Goal: Task Accomplishment & Management: Manage account settings

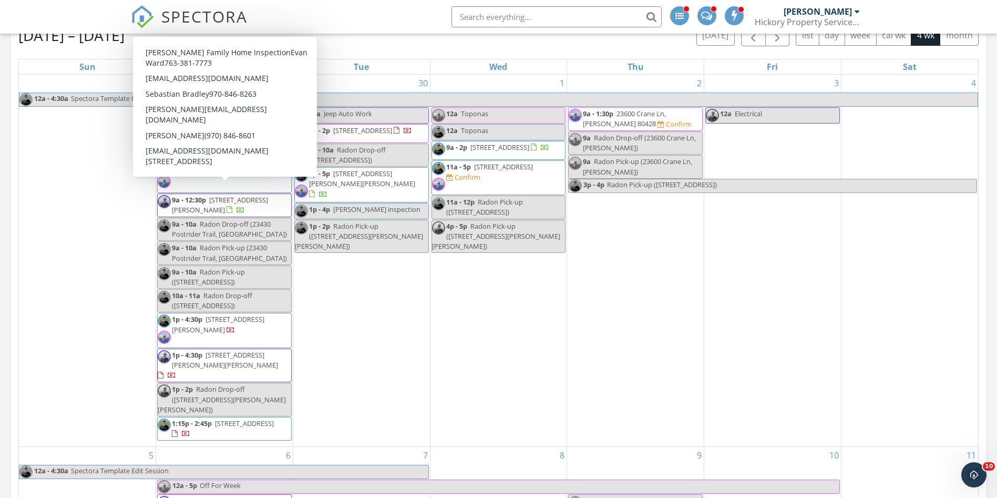
scroll to position [408, 0]
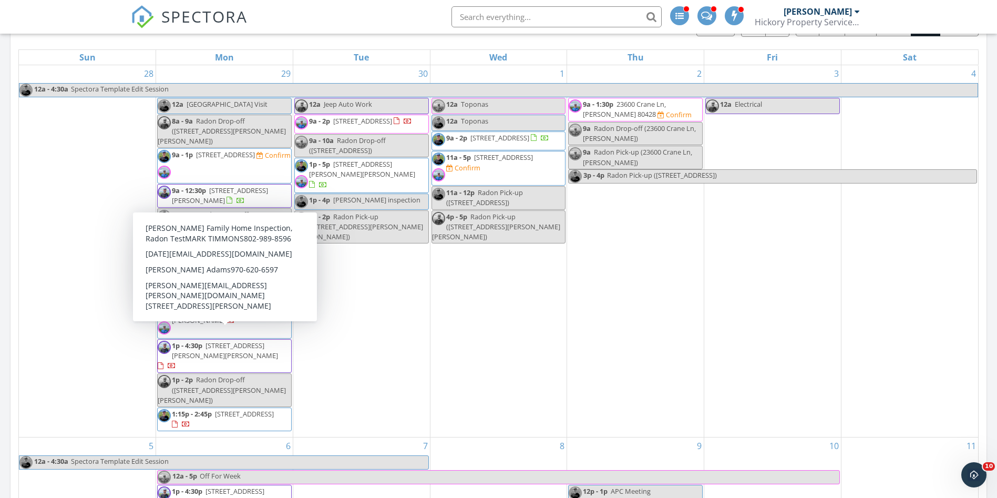
click at [227, 341] on span "801 Steele St, Craig 81625" at bounding box center [225, 350] width 106 height 19
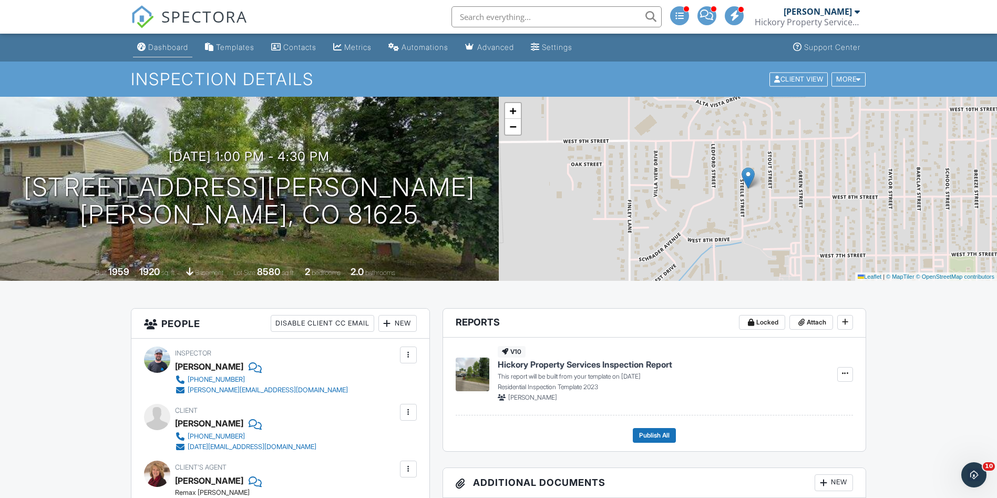
click at [149, 45] on div "Dashboard" at bounding box center [168, 47] width 40 height 9
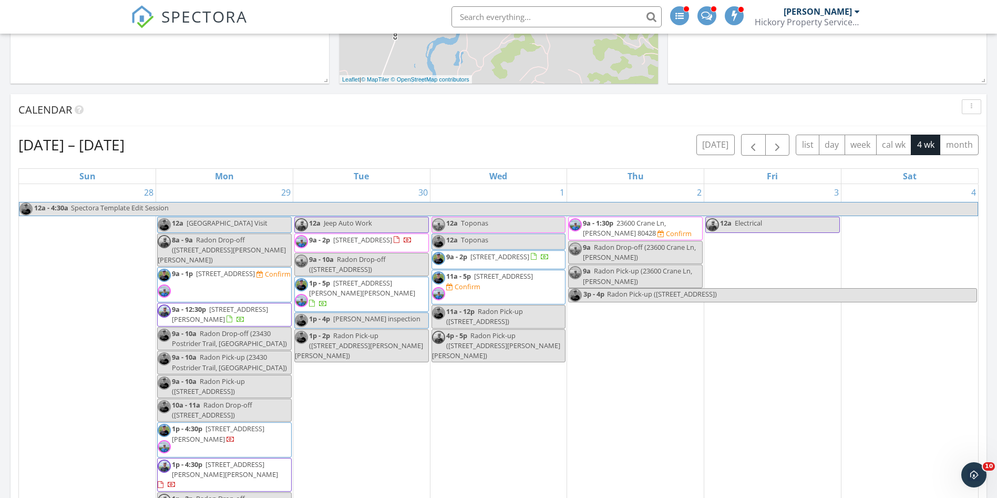
scroll to position [289, 0]
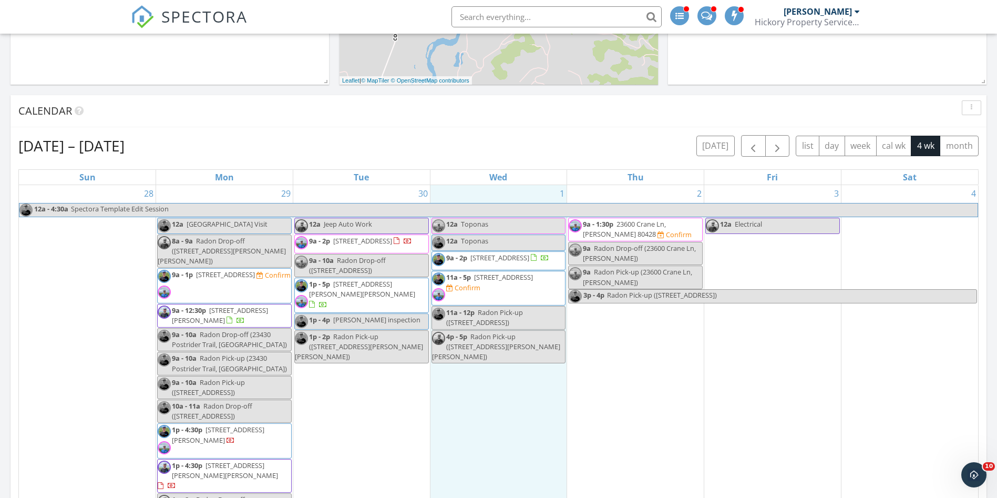
click at [511, 401] on div "1 12a Toponas 12a Toponas 9a - 2p 33472 Co Rd 24, Steamboat Springs 80487 11a -…" at bounding box center [498, 371] width 137 height 372
click at [508, 360] on link "Inspection" at bounding box center [498, 358] width 54 height 17
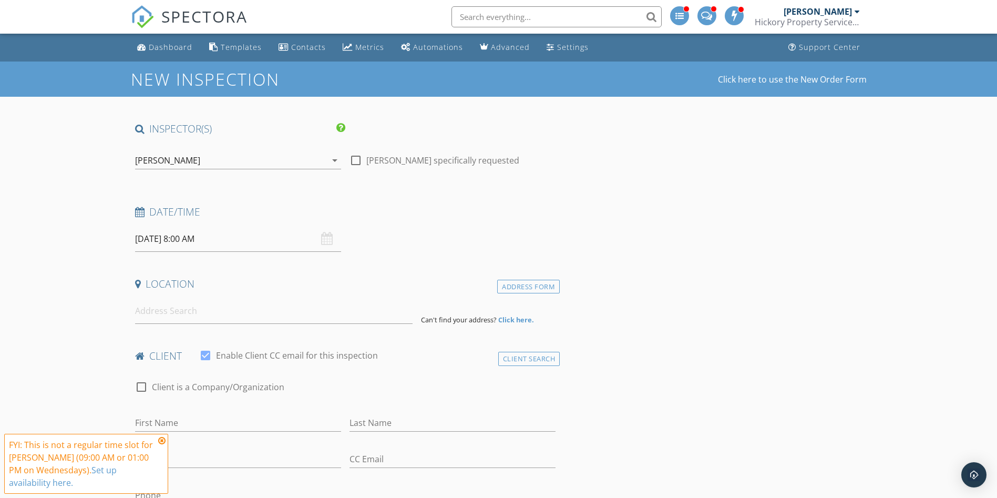
click at [247, 295] on div "Location" at bounding box center [345, 287] width 429 height 21
click at [226, 312] on input at bounding box center [274, 311] width 278 height 26
paste input "376 Old Fish Creek Falls Rd"
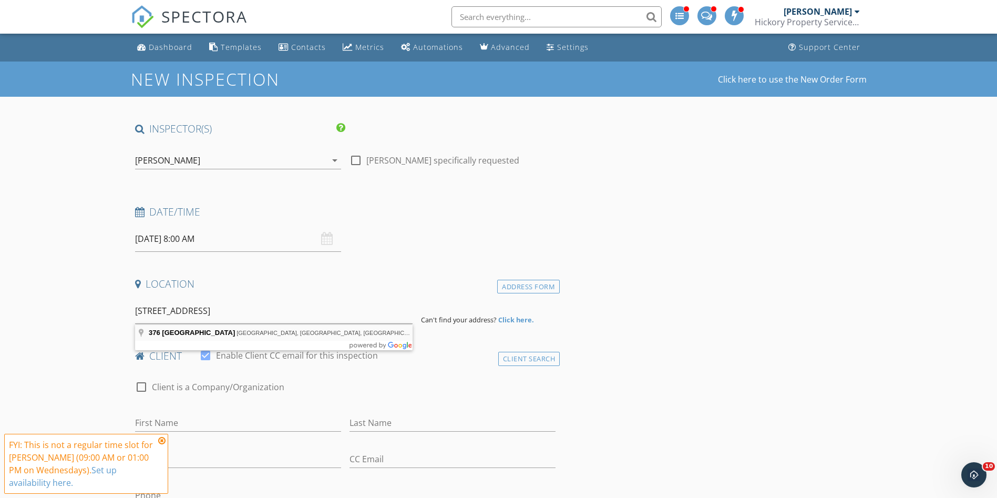
type input "376 Old Fish Creek Falls Rd, Steamboat Springs, CO, USA"
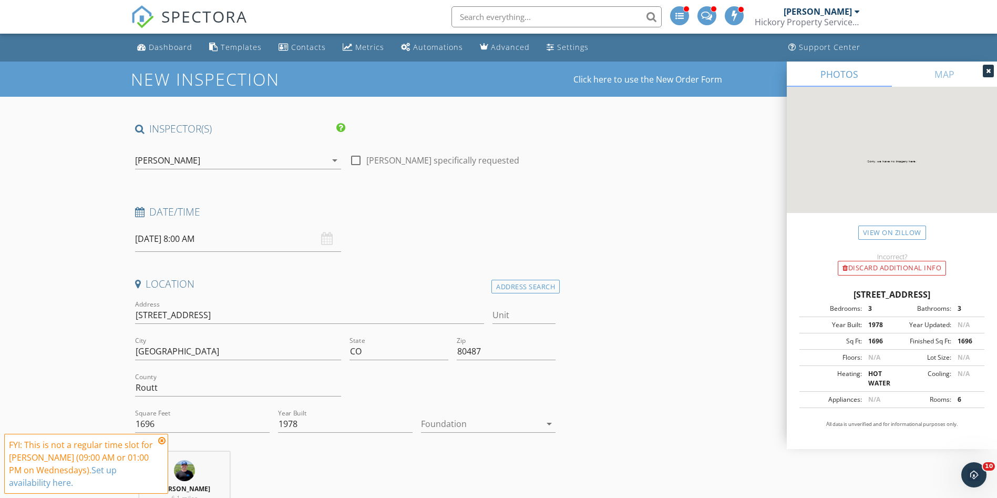
click at [196, 242] on input "10/01/2025 8:00 AM" at bounding box center [238, 239] width 206 height 26
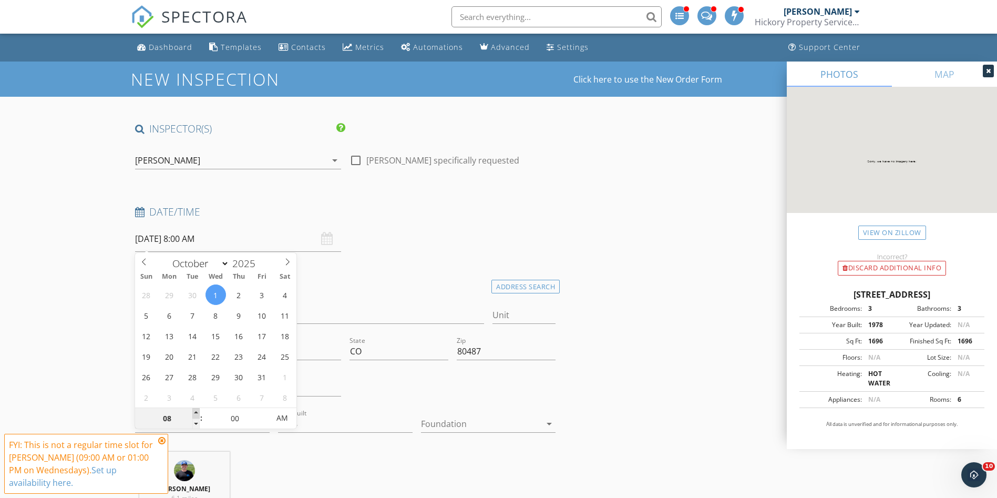
type input "09"
type input "10/01/2025 9:00 AM"
click at [196, 412] on span at bounding box center [195, 413] width 7 height 11
click at [335, 322] on input "376 Old Fish Creek Falls Rd" at bounding box center [310, 314] width 350 height 17
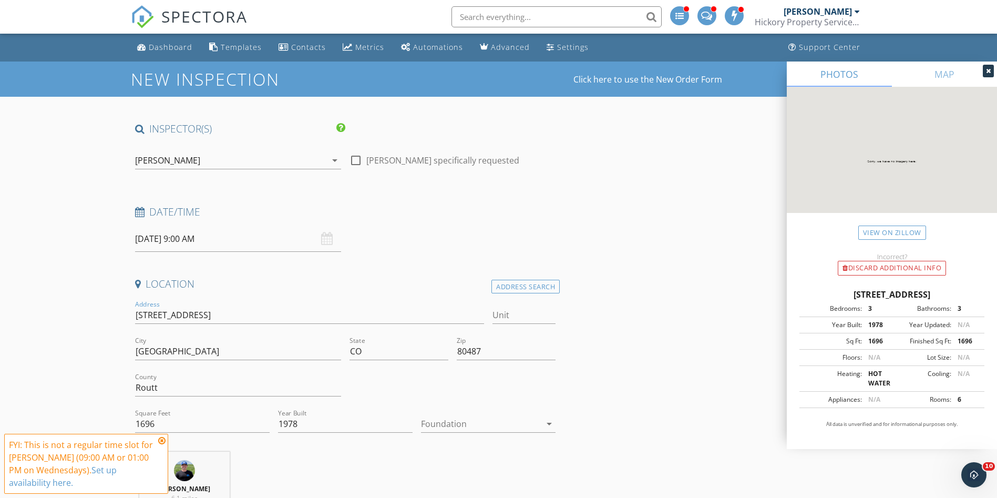
click at [278, 160] on div "[PERSON_NAME]" at bounding box center [230, 160] width 191 height 17
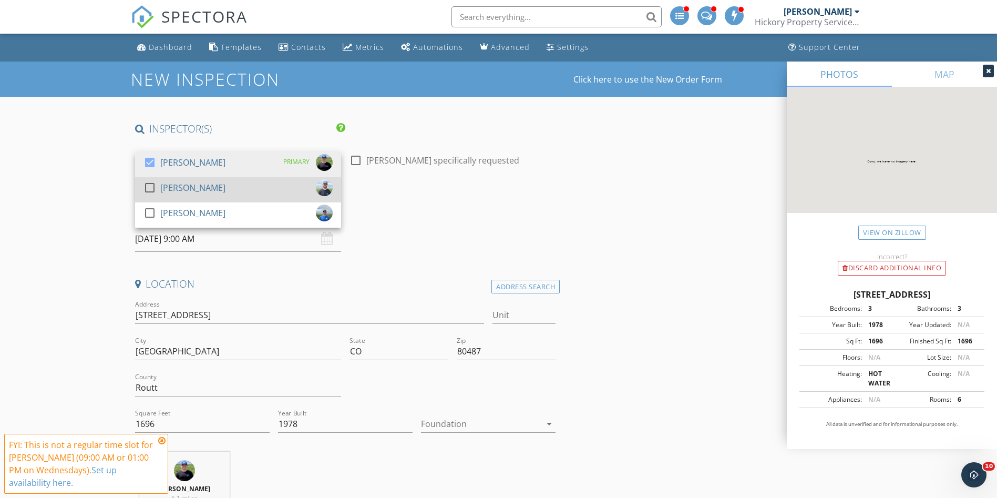
click at [219, 180] on div "[PERSON_NAME]" at bounding box center [192, 187] width 65 height 17
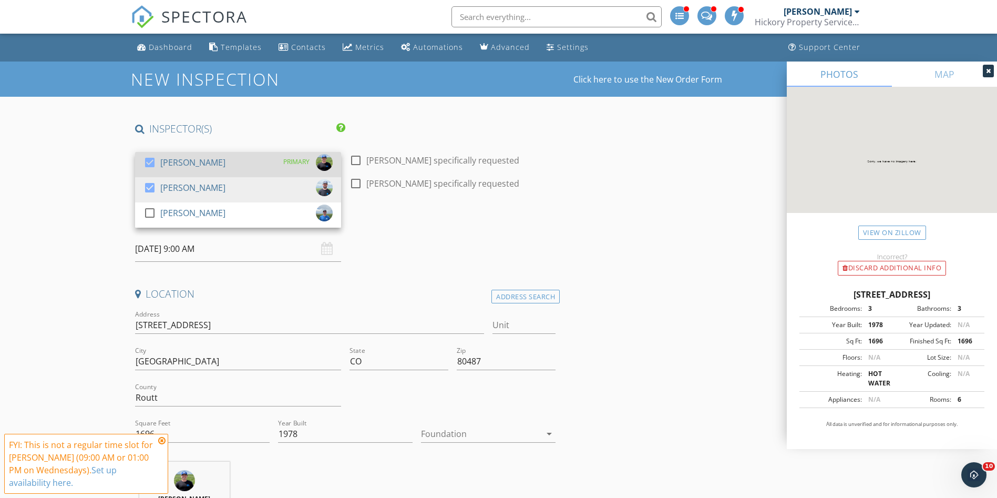
click at [197, 164] on div "[PERSON_NAME]" at bounding box center [192, 162] width 65 height 17
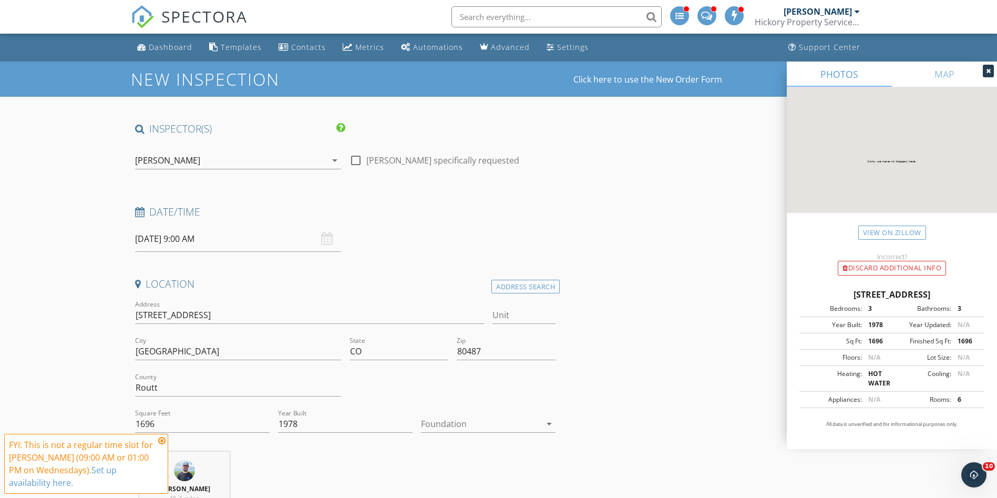
click at [161, 439] on icon at bounding box center [161, 440] width 7 height 8
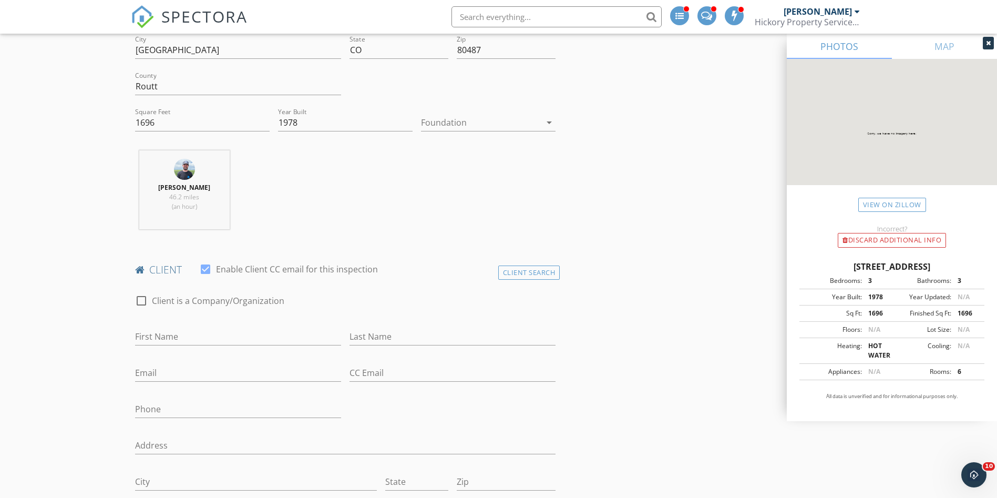
scroll to position [360, 0]
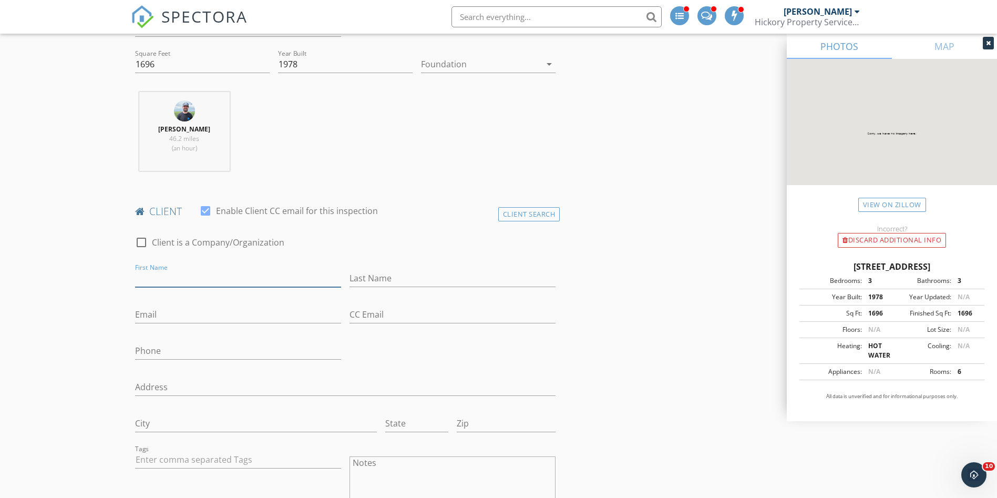
click at [200, 275] on input "First Name" at bounding box center [238, 278] width 206 height 17
type input "Madeleine"
paste input "mokolodi@gmail.com"
type input "mokolodi@gmail.com"
click at [402, 283] on input "Last Name" at bounding box center [453, 278] width 206 height 17
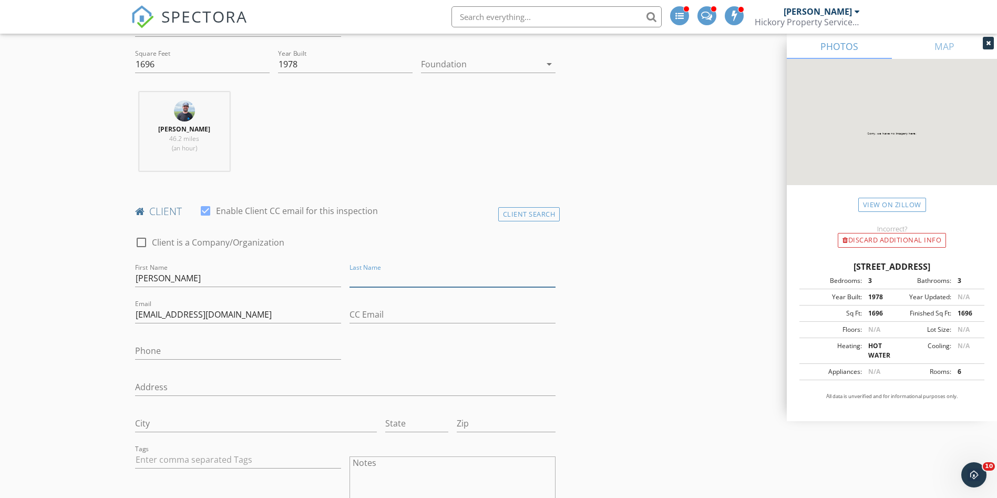
paste input "Burrough"
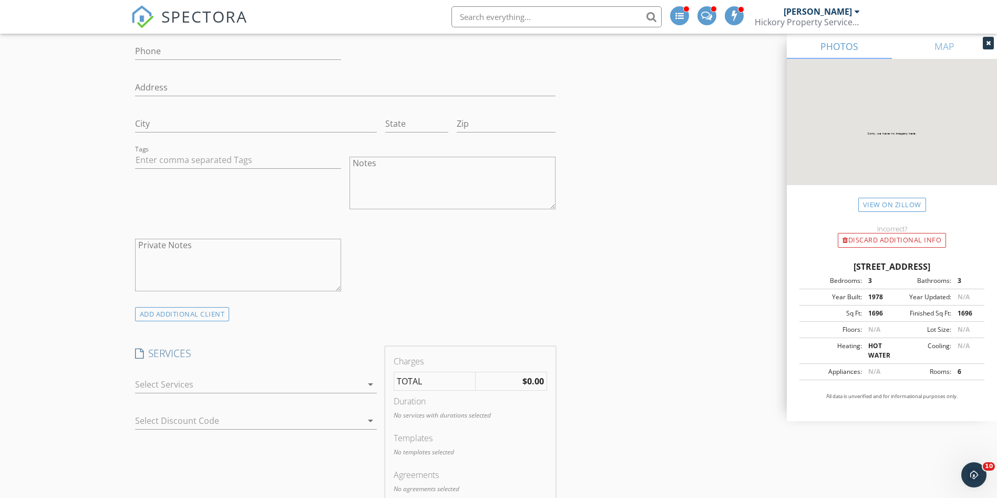
scroll to position [660, 0]
type input "Burrough"
click at [235, 379] on div at bounding box center [248, 383] width 227 height 17
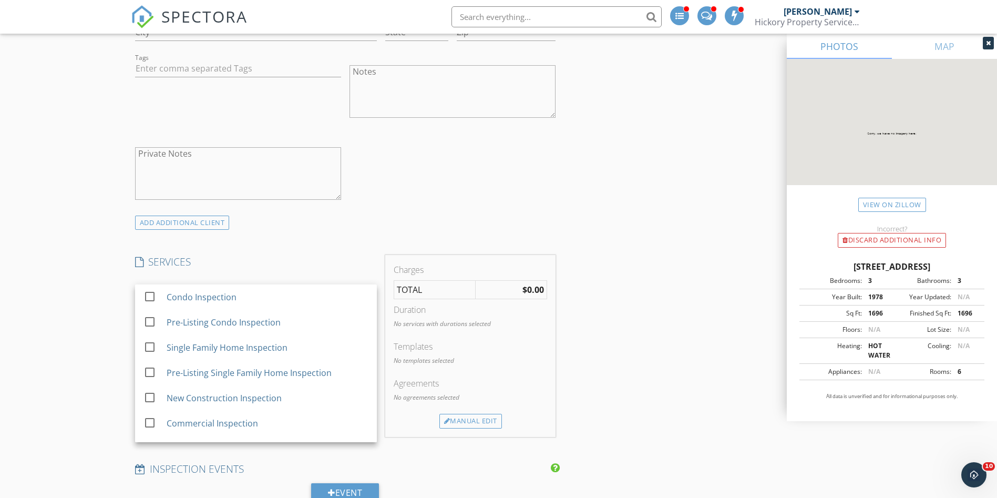
scroll to position [754, 0]
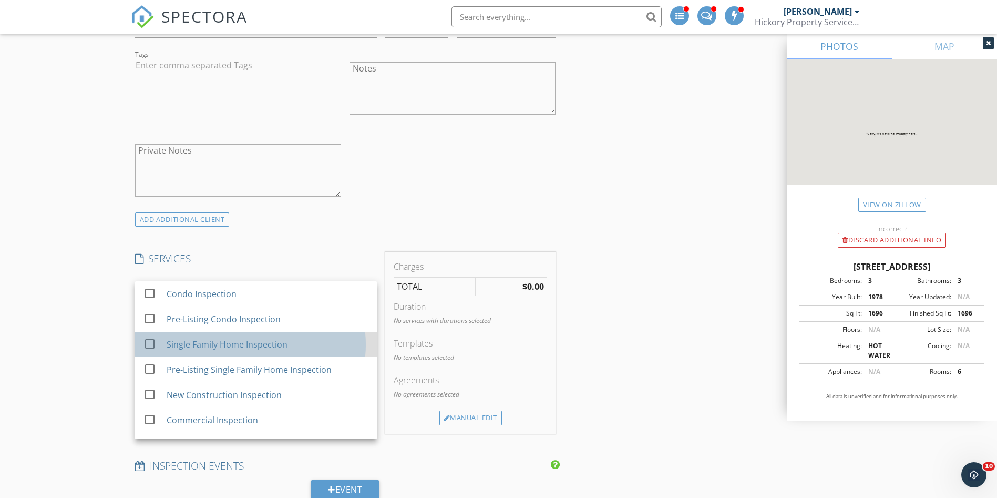
click at [219, 344] on div "Single Family Home Inspection" at bounding box center [226, 344] width 121 height 13
checkbox input "true"
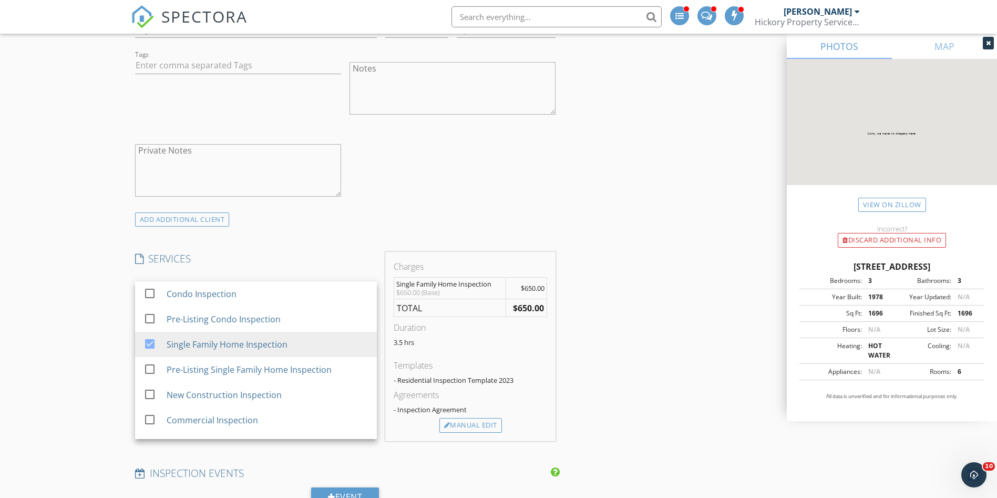
click at [648, 292] on div "INSPECTOR(S) check_box_outline_blank Brian Hickory check_box Jeremy Karschner P…" at bounding box center [499, 491] width 736 height 2247
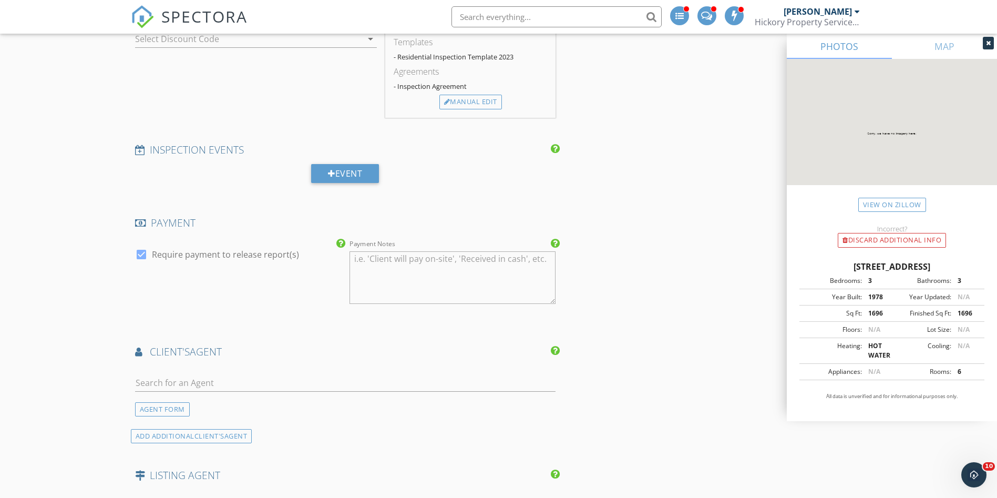
scroll to position [1078, 0]
click at [248, 369] on div at bounding box center [345, 384] width 421 height 34
click at [240, 376] on input "text" at bounding box center [345, 381] width 421 height 17
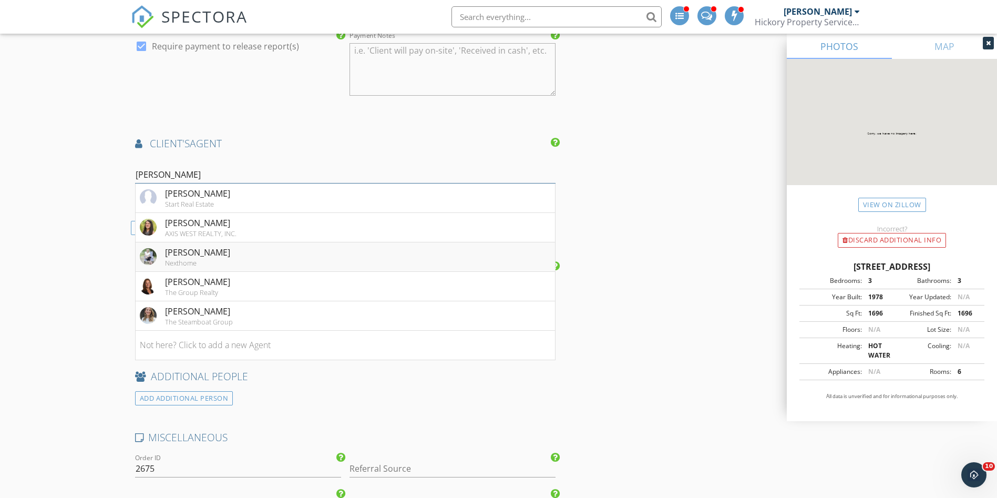
scroll to position [1286, 0]
type input "[PERSON_NAME]"
click at [229, 280] on li "Kelly Becker The Group Realty" at bounding box center [346, 285] width 420 height 29
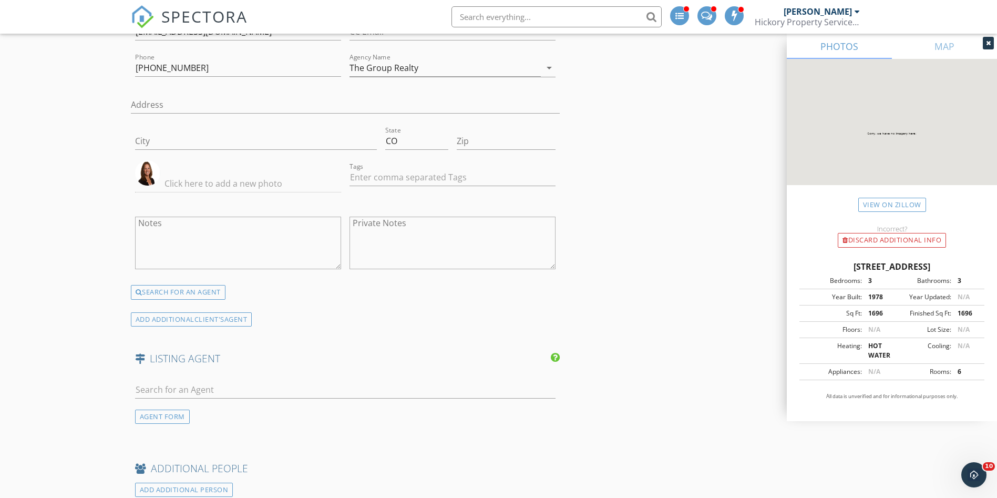
scroll to position [1468, 0]
click at [200, 382] on input "text" at bounding box center [345, 387] width 421 height 17
type input "Matt K"
click at [197, 409] on div "[PERSON_NAME]" at bounding box center [197, 407] width 65 height 13
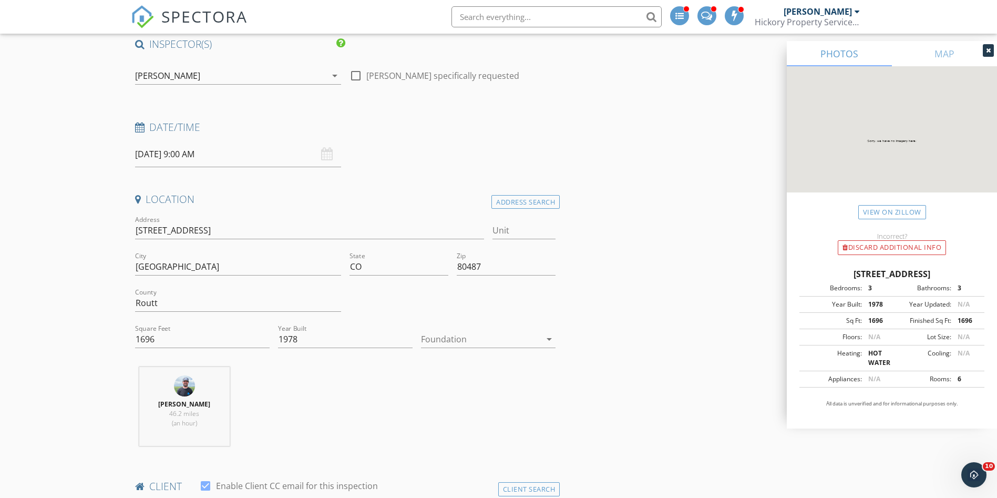
scroll to position [0, 0]
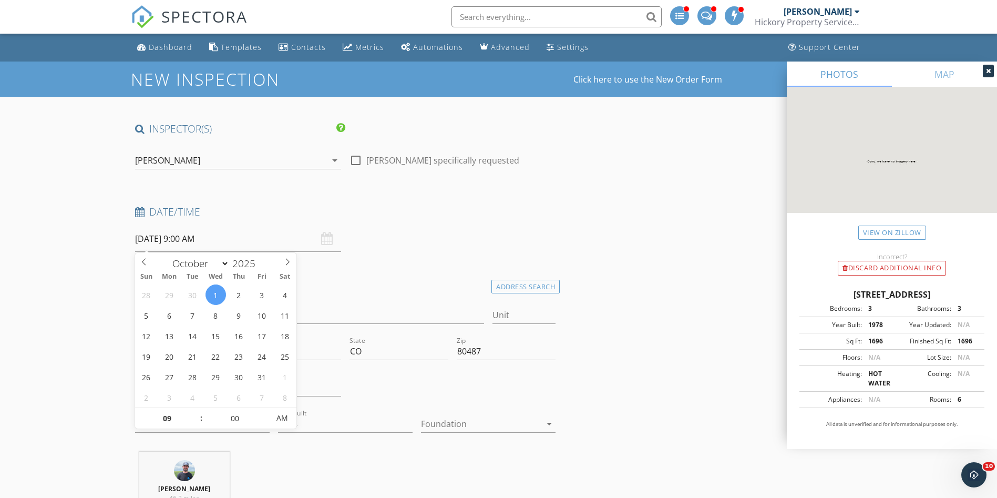
click at [192, 242] on input "[DATE] 9:00 AM" at bounding box center [238, 239] width 206 height 26
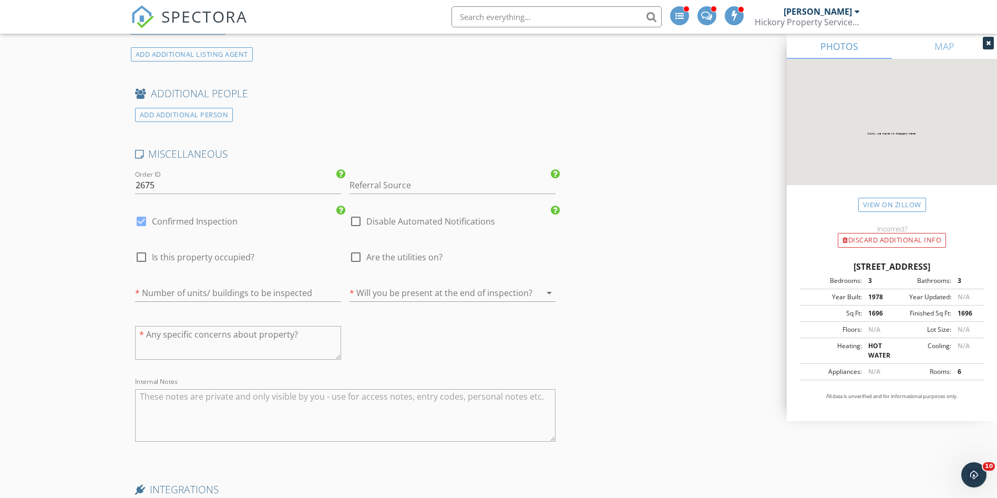
scroll to position [2128, 0]
click at [357, 219] on div at bounding box center [356, 220] width 18 height 18
checkbox input "true"
drag, startPoint x: 193, startPoint y: 217, endPoint x: 399, endPoint y: 181, distance: 209.1
click at [399, 181] on div "MISCELLANEOUS Order ID 2675 Referral Source Online Scheduler Agent Referral Nex…" at bounding box center [345, 301] width 429 height 310
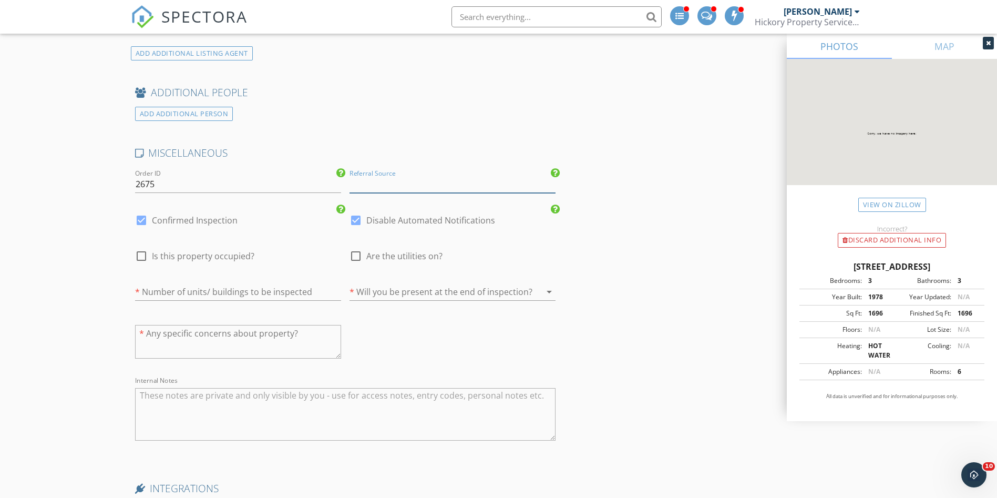
click at [399, 181] on input "Referral Source" at bounding box center [453, 184] width 206 height 17
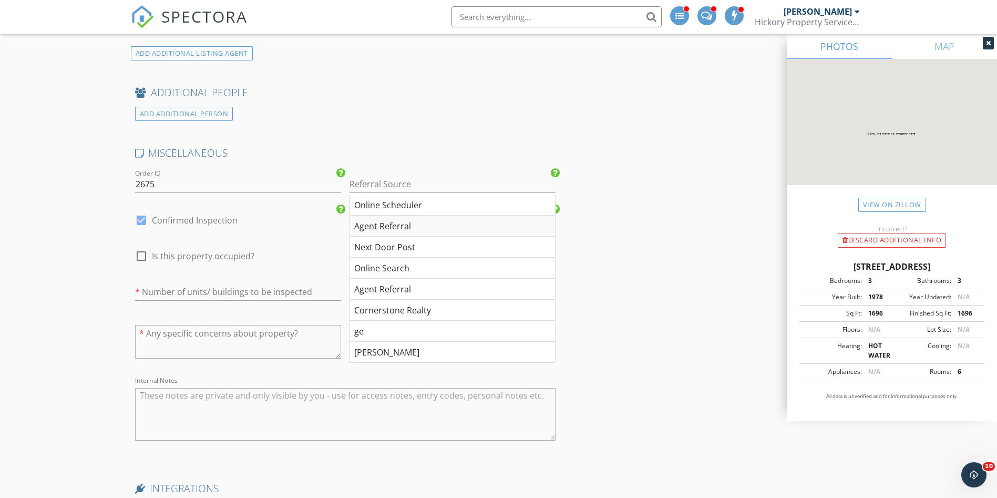
click at [413, 226] on div "Agent Referral" at bounding box center [452, 226] width 205 height 21
type input "Agent Referral"
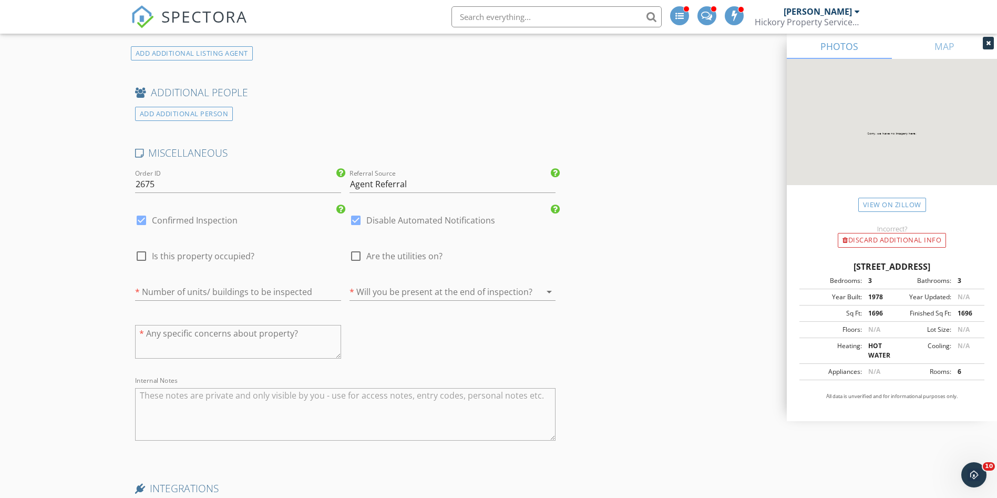
click at [212, 221] on label "Confirmed Inspection" at bounding box center [195, 220] width 86 height 11
checkbox input "false"
click at [205, 284] on input "number" at bounding box center [238, 291] width 206 height 17
type input "1"
click at [395, 288] on div at bounding box center [438, 291] width 177 height 17
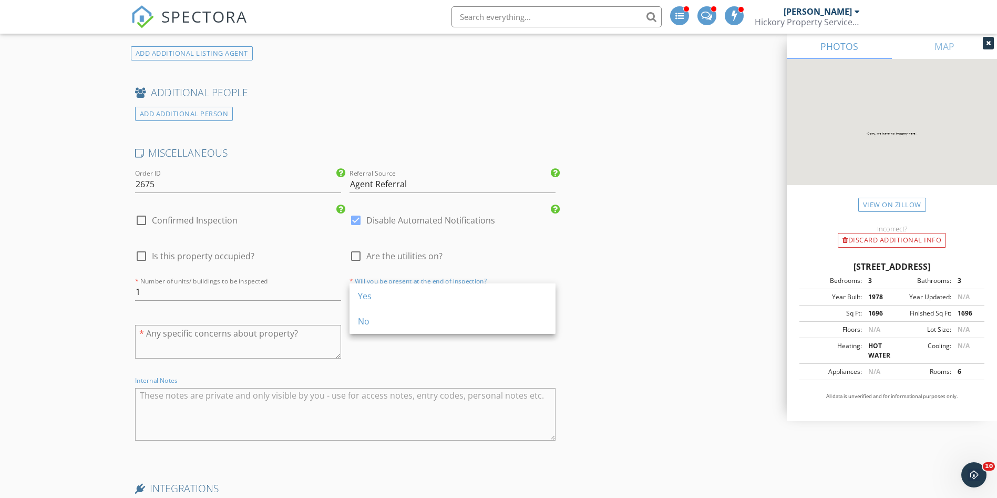
click at [194, 395] on textarea "Internal Notes" at bounding box center [345, 414] width 421 height 53
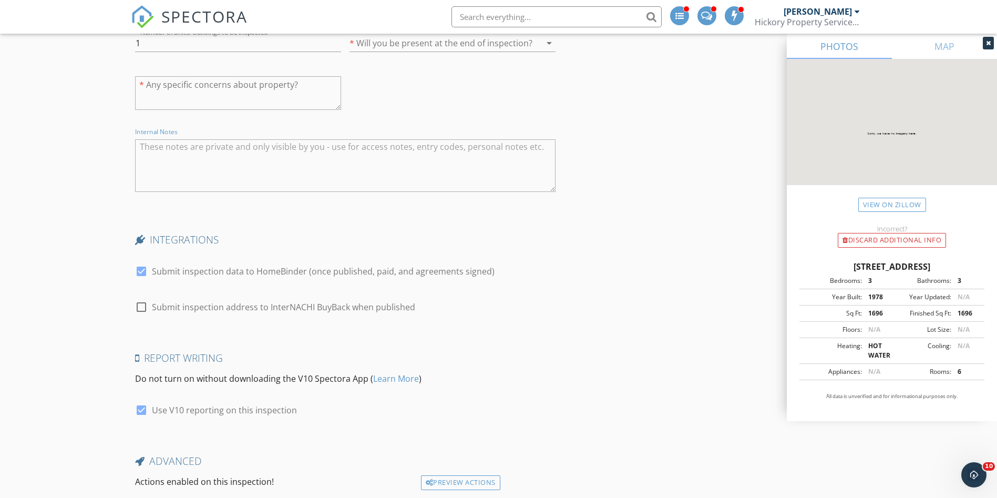
scroll to position [2456, 0]
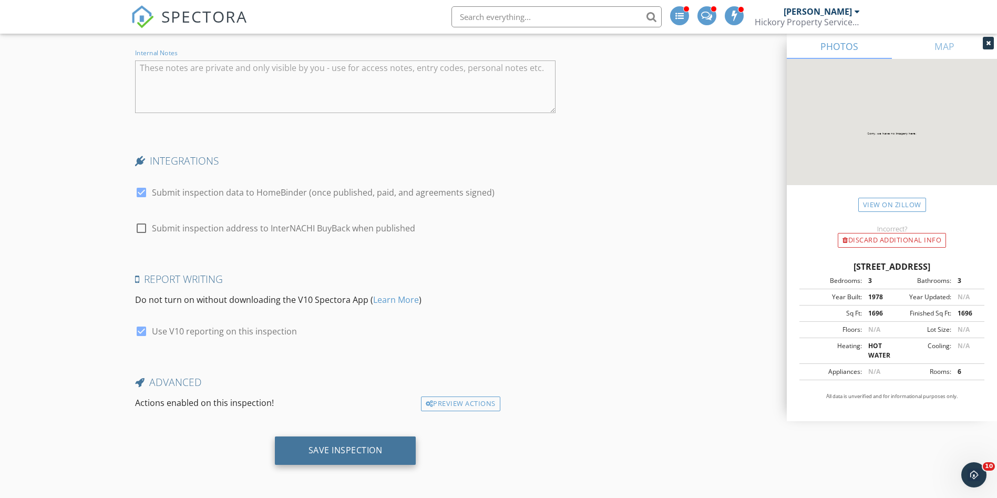
click at [340, 454] on div "Save Inspection" at bounding box center [346, 450] width 74 height 11
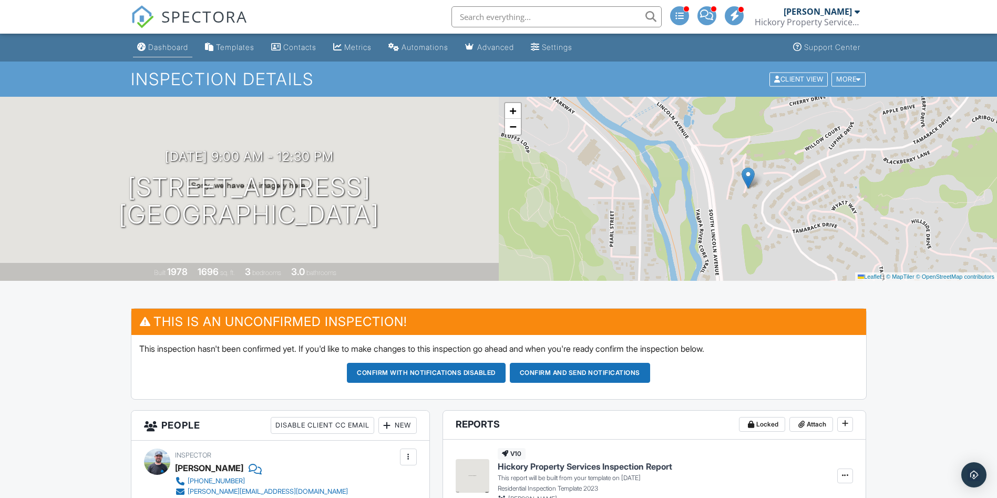
click at [165, 43] on div "Dashboard" at bounding box center [168, 47] width 40 height 9
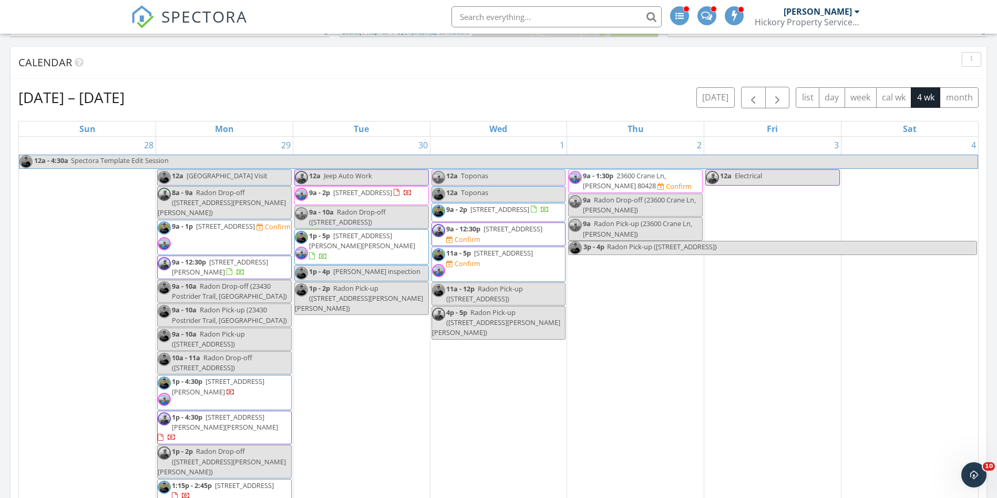
scroll to position [336, 0]
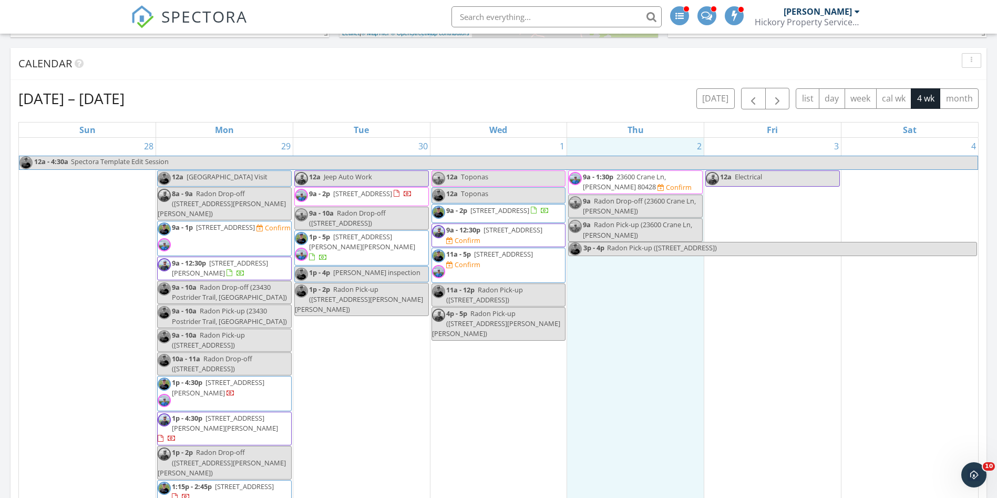
click at [647, 321] on div "2 9a - 1:30p 23600 Crane Ln, Clark 80428 Confirm 9a Radon Drop-off (23600 Crane…" at bounding box center [635, 324] width 137 height 372
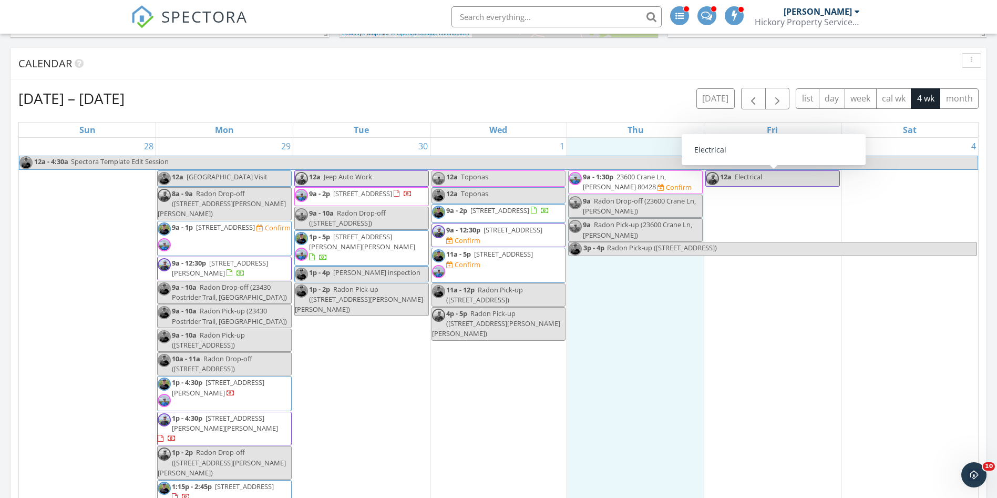
click at [748, 185] on link "12a Electrical" at bounding box center [772, 178] width 135 height 16
select select "9"
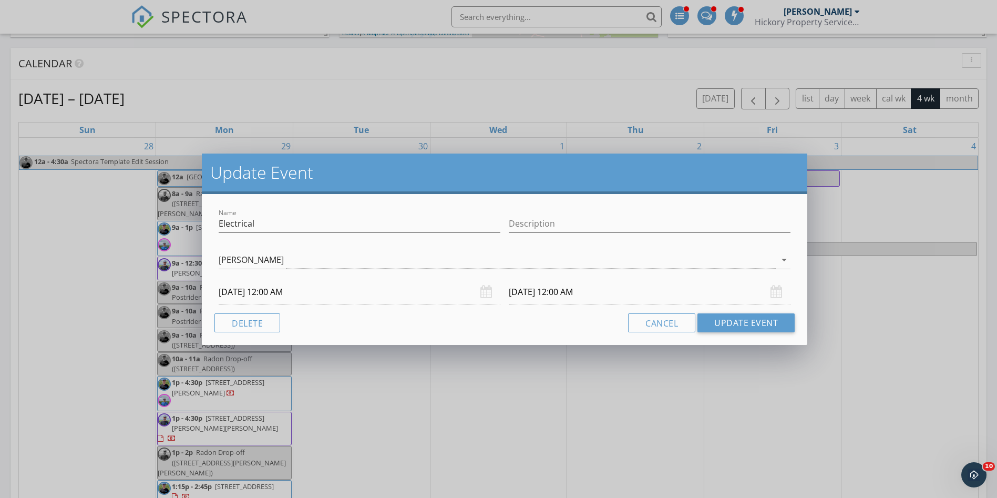
click at [271, 292] on input "10/03/2025 12:00 AM" at bounding box center [360, 292] width 282 height 26
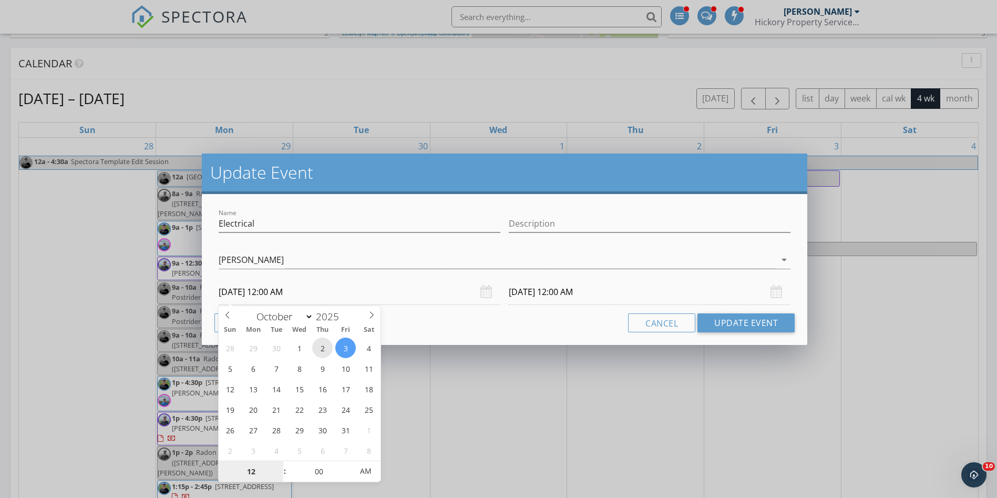
type input "10/02/2025 12:00 AM"
type input "10/03/2025 12:00 AM"
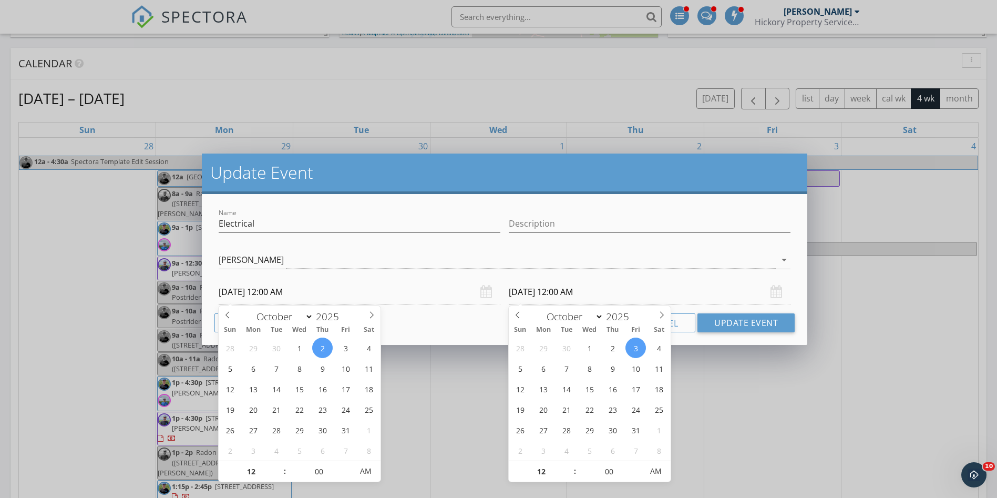
click at [577, 296] on input "10/03/2025 12:00 AM" at bounding box center [650, 292] width 282 height 26
type input "01"
type input "10/03/2025 1:00 AM"
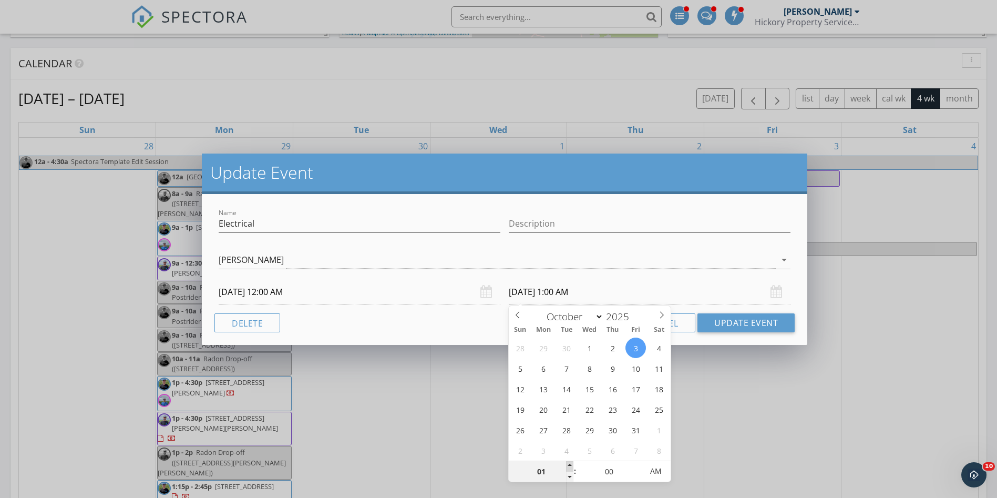
click at [570, 466] on span at bounding box center [569, 466] width 7 height 11
type input "02"
type input "10/03/2025 2:00 AM"
type input "03"
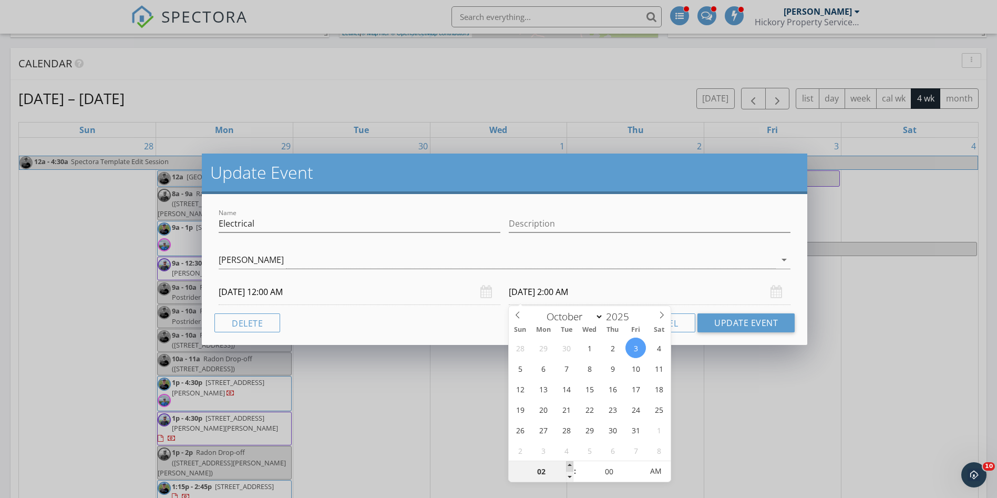
type input "10/03/2025 3:00 AM"
click at [570, 466] on span at bounding box center [569, 466] width 7 height 11
type input "04"
click at [570, 466] on span at bounding box center [569, 466] width 7 height 11
type input "10/03/2025 4:00 PM"
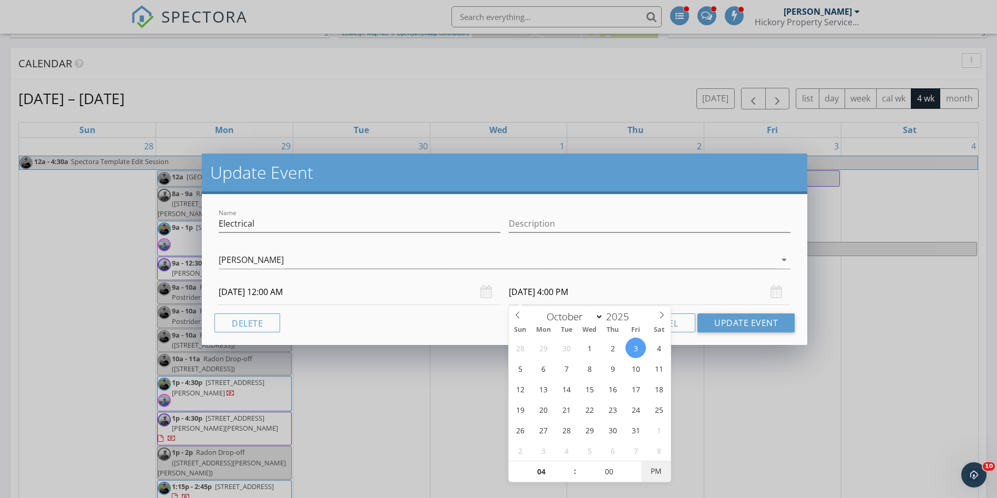
click at [655, 468] on span "PM" at bounding box center [655, 470] width 29 height 21
click at [748, 323] on button "Update Event" at bounding box center [746, 322] width 97 height 19
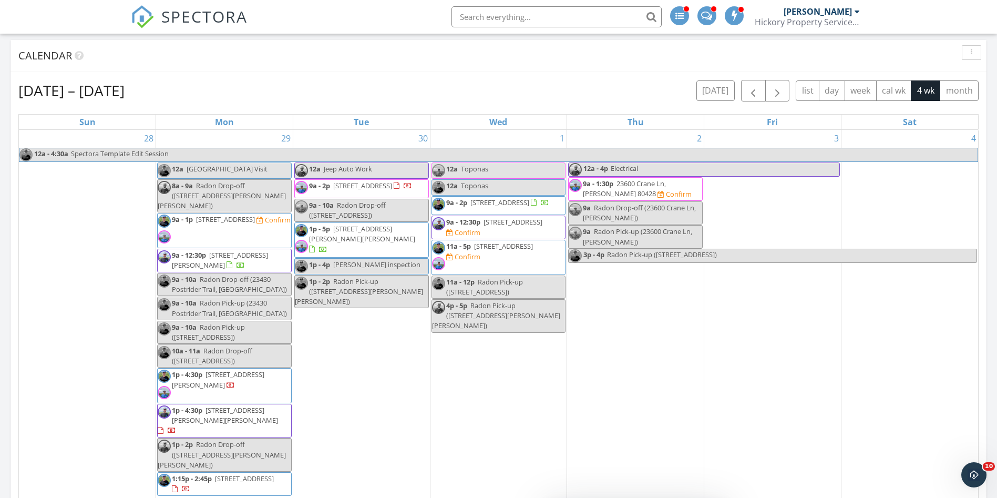
scroll to position [337, 0]
